Goal: Transaction & Acquisition: Purchase product/service

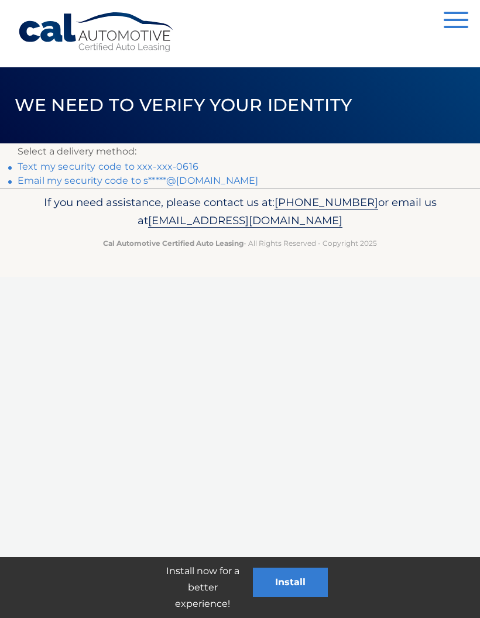
click at [77, 166] on link "Text my security code to xxx-xxx-0616" at bounding box center [108, 166] width 181 height 11
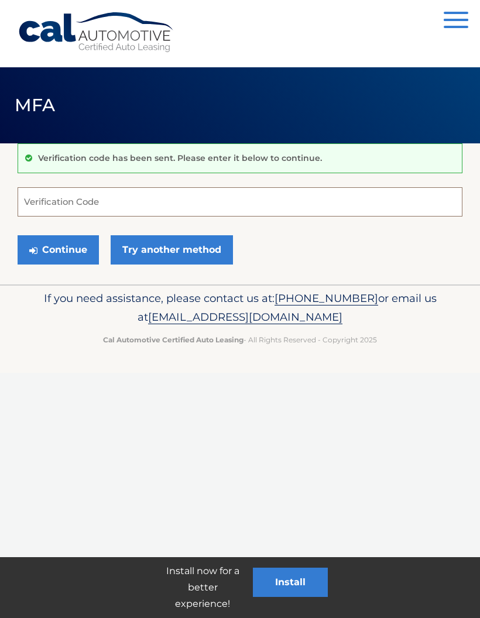
click at [131, 197] on input "Verification Code" at bounding box center [240, 201] width 445 height 29
type input "133040"
click at [57, 256] on button "Continue" at bounding box center [58, 249] width 81 height 29
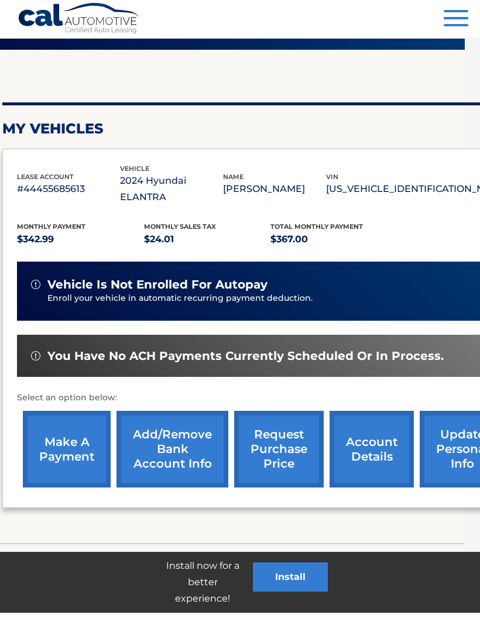
scroll to position [88, 16]
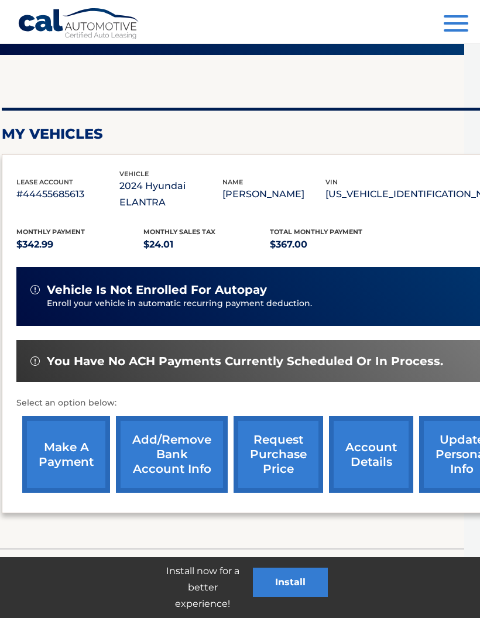
click at [51, 435] on link "make a payment" at bounding box center [66, 454] width 88 height 77
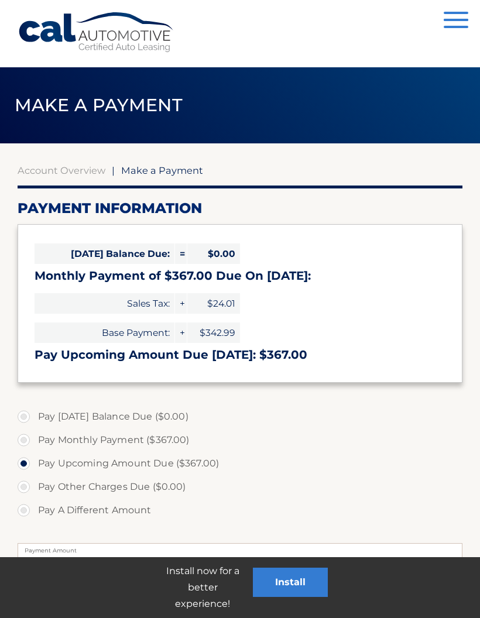
select select "MWE1MTBhYjEtZjBjYi00NjY5LTkzODktZjg4ZTFlZWNkMTEw"
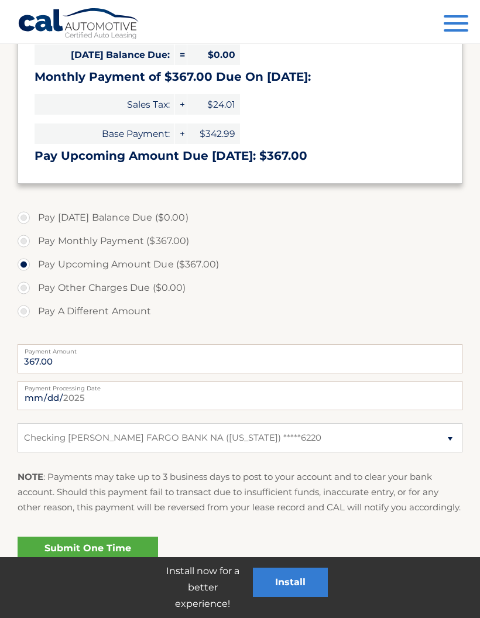
scroll to position [215, 0]
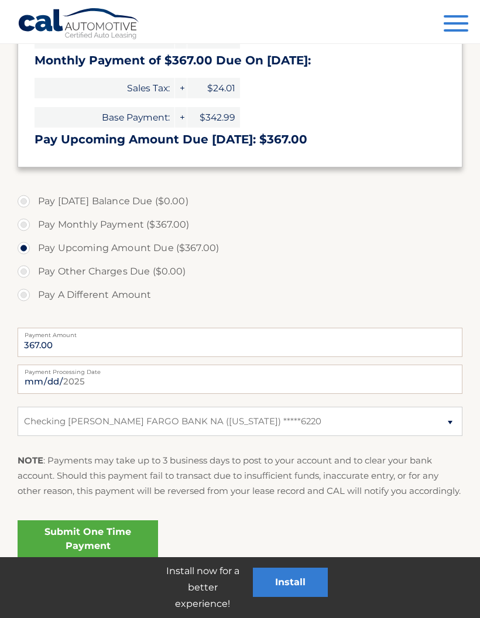
click at [134, 556] on link "Submit One Time Payment" at bounding box center [88, 538] width 140 height 37
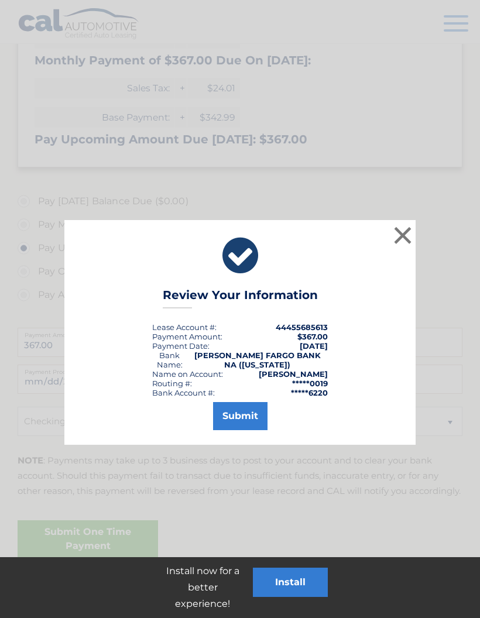
click at [241, 416] on button "Submit" at bounding box center [240, 416] width 54 height 28
